Goal: Book appointment/travel/reservation

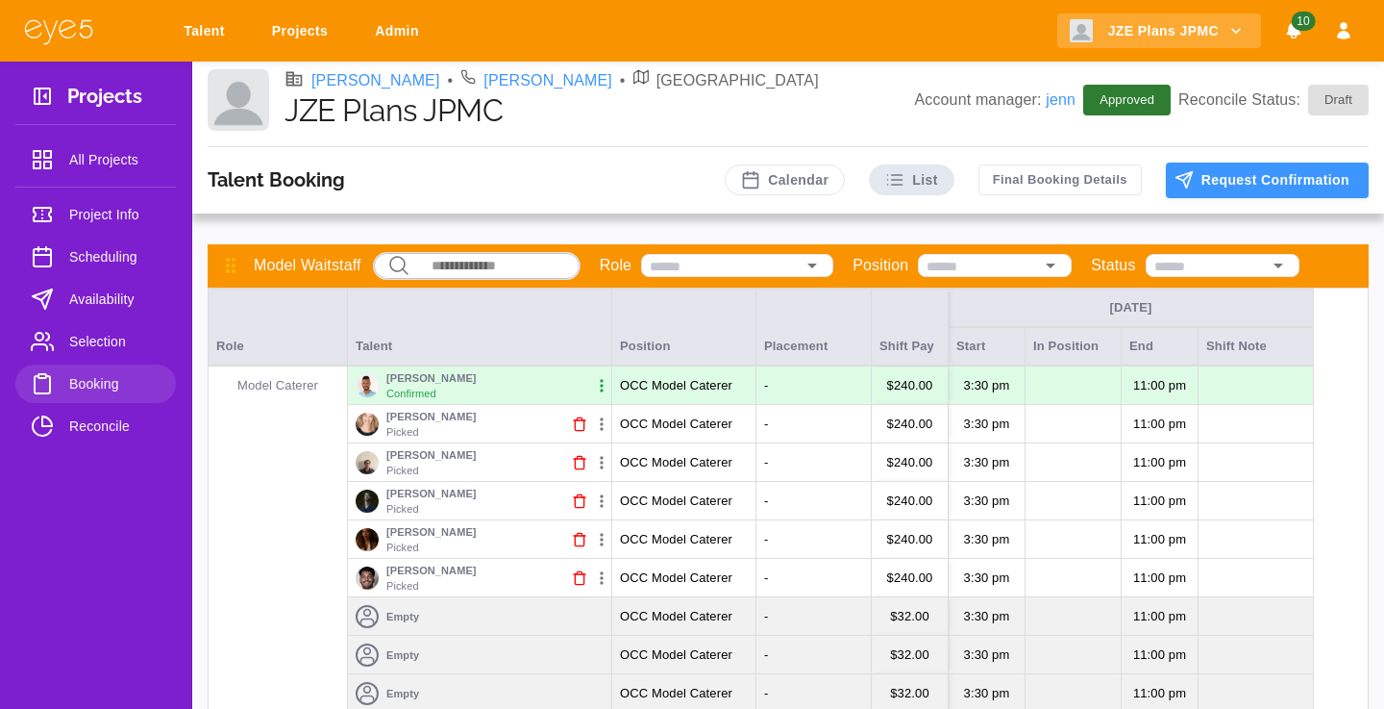
click at [116, 267] on span "Scheduling" at bounding box center [114, 256] width 91 height 23
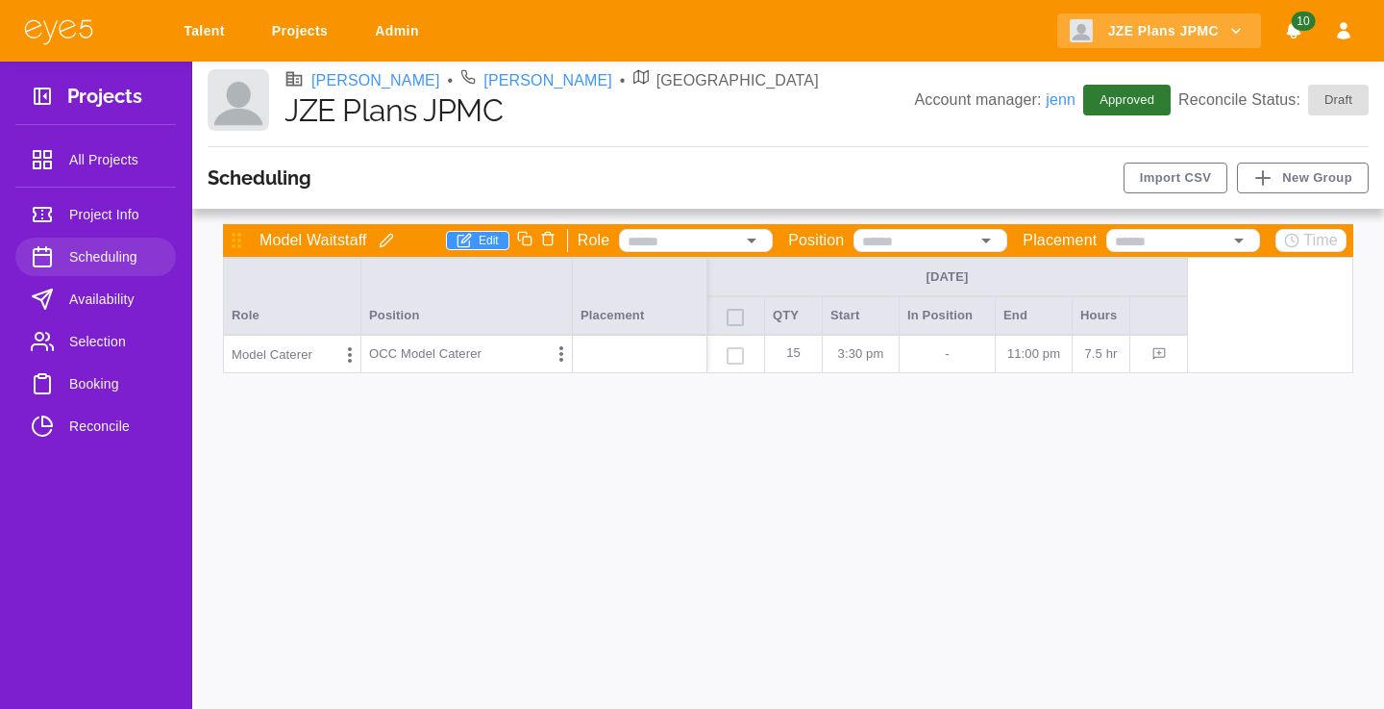
click at [850, 361] on p "3:30 PM" at bounding box center [861, 353] width 61 height 19
type input "********"
